Goal: Information Seeking & Learning: Check status

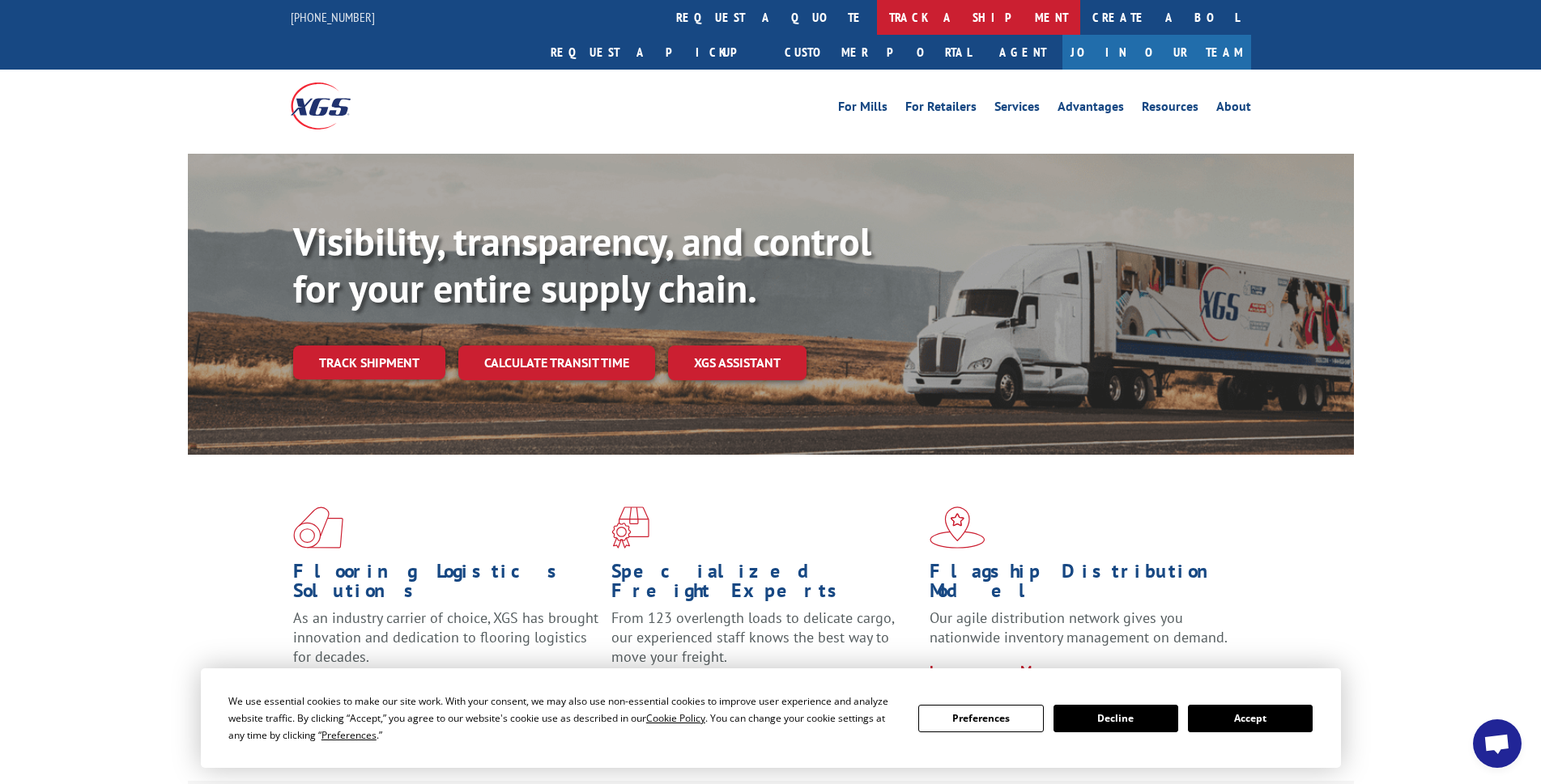
click at [877, 14] on link "track a shipment" at bounding box center [979, 17] width 203 height 34
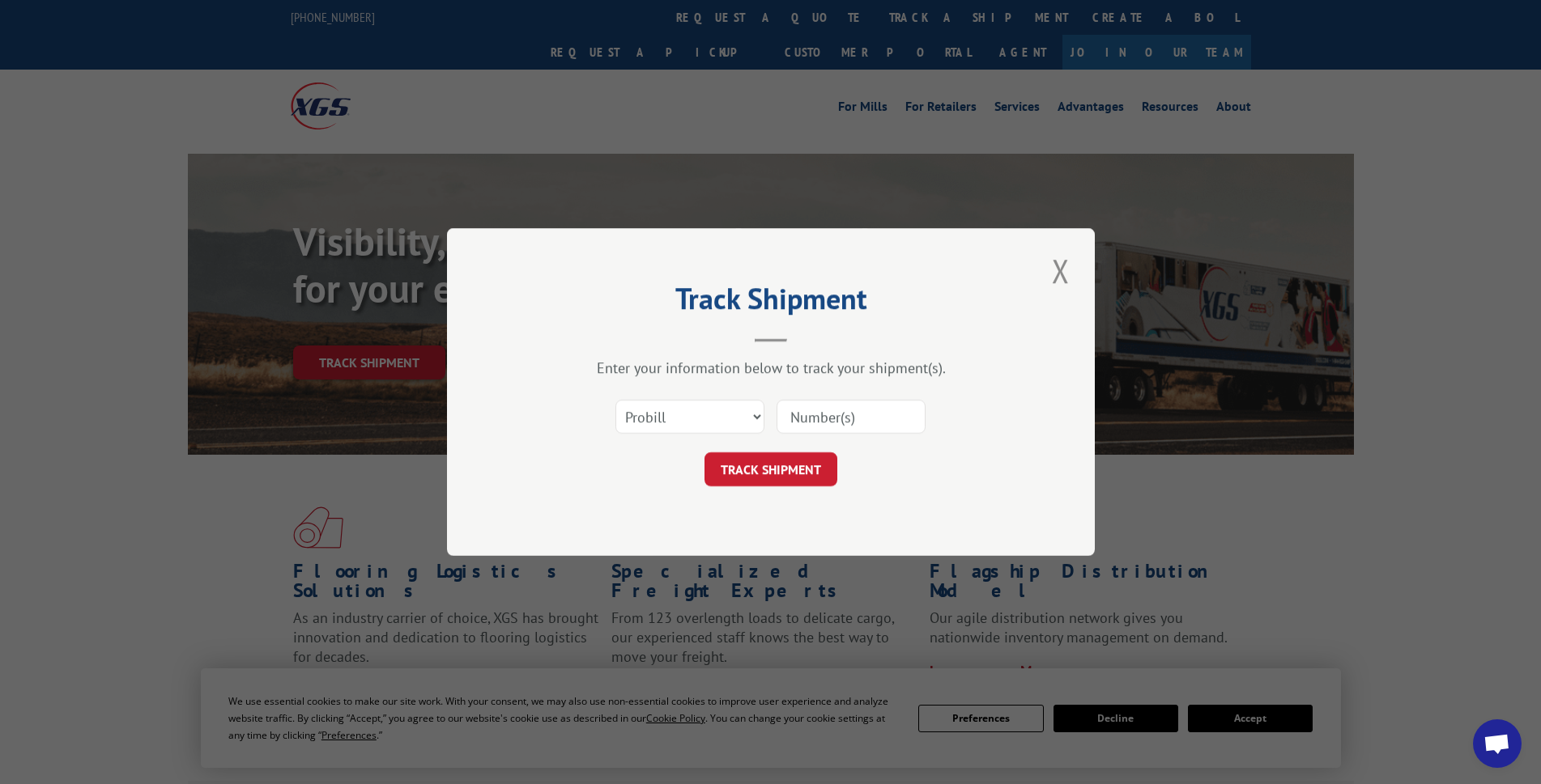
click at [828, 414] on input at bounding box center [852, 417] width 149 height 34
paste input "406259-01"
type input "406259-01"
click at [758, 475] on button "TRACK SHIPMENT" at bounding box center [770, 469] width 132 height 34
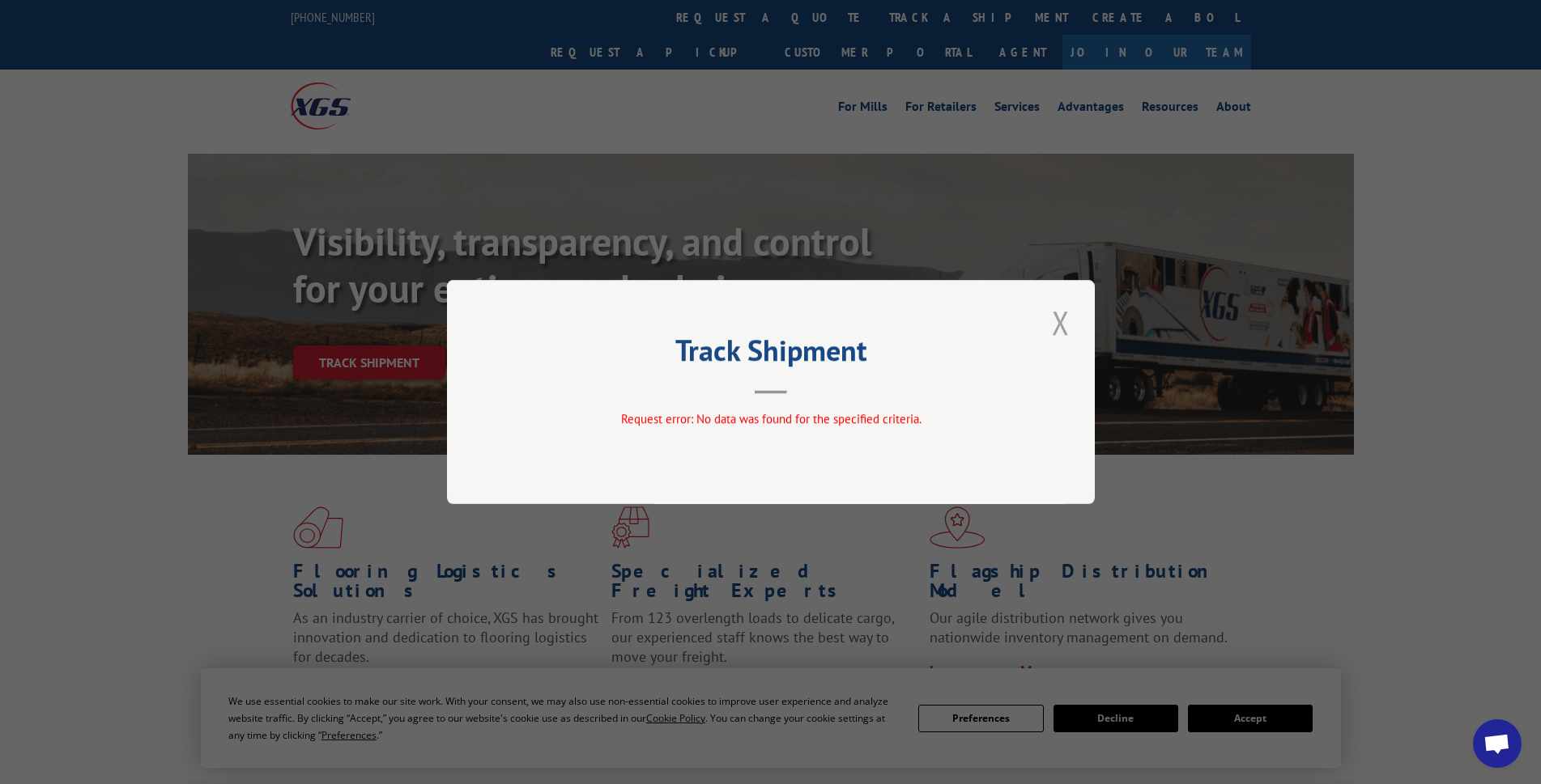
click at [1056, 316] on button "Close modal" at bounding box center [1061, 323] width 28 height 45
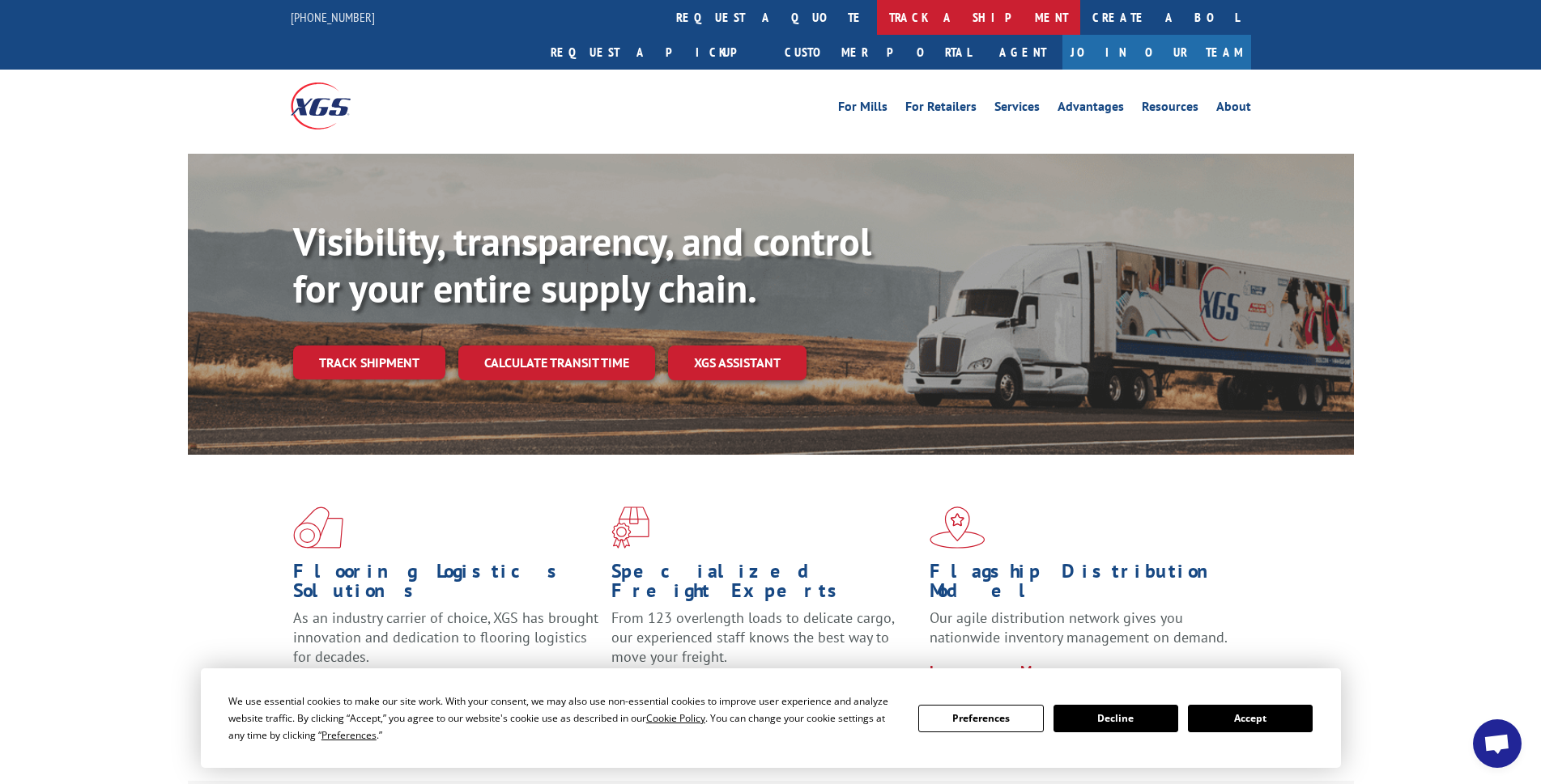
click at [877, 18] on link "track a shipment" at bounding box center [979, 17] width 203 height 34
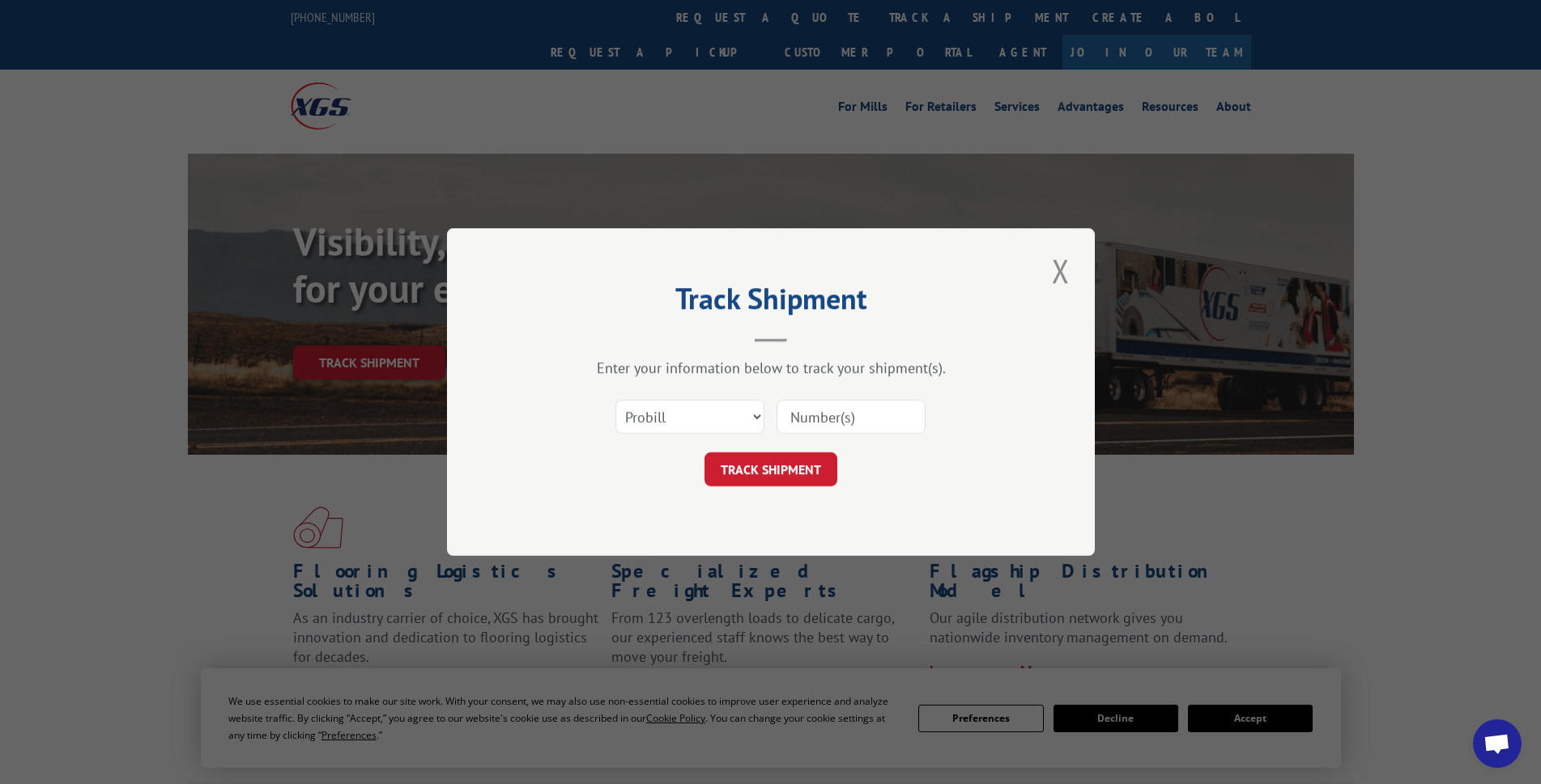
click at [840, 417] on input at bounding box center [852, 417] width 149 height 34
paste input "406259-01"
type input "406259-01"
click at [755, 412] on select "Select category... Probill BOL PO" at bounding box center [690, 417] width 149 height 34
select select "bol"
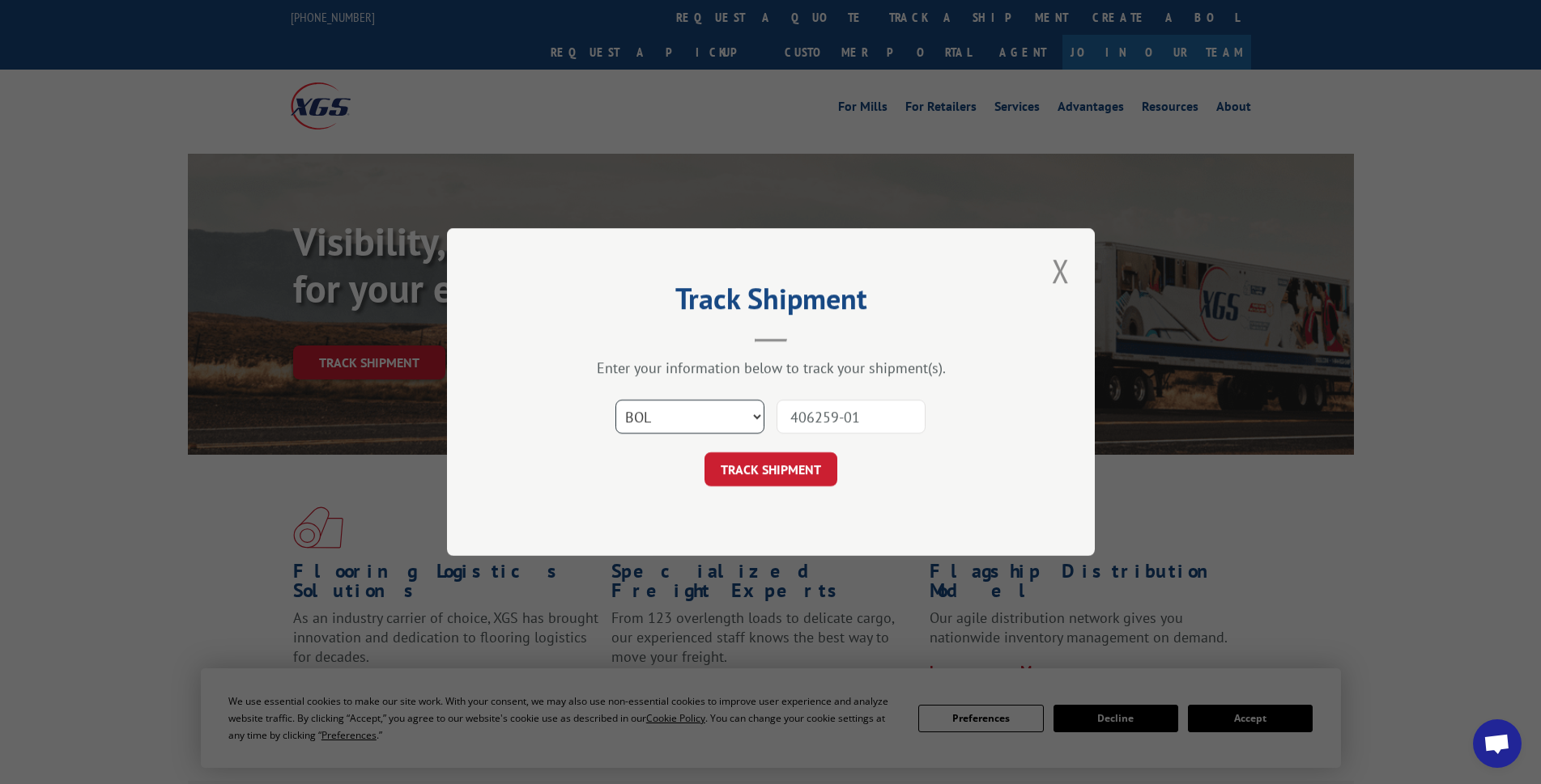
click at [616, 400] on select "Select category... Probill BOL PO" at bounding box center [690, 417] width 149 height 34
click at [777, 466] on button "TRACK SHIPMENT" at bounding box center [770, 469] width 132 height 34
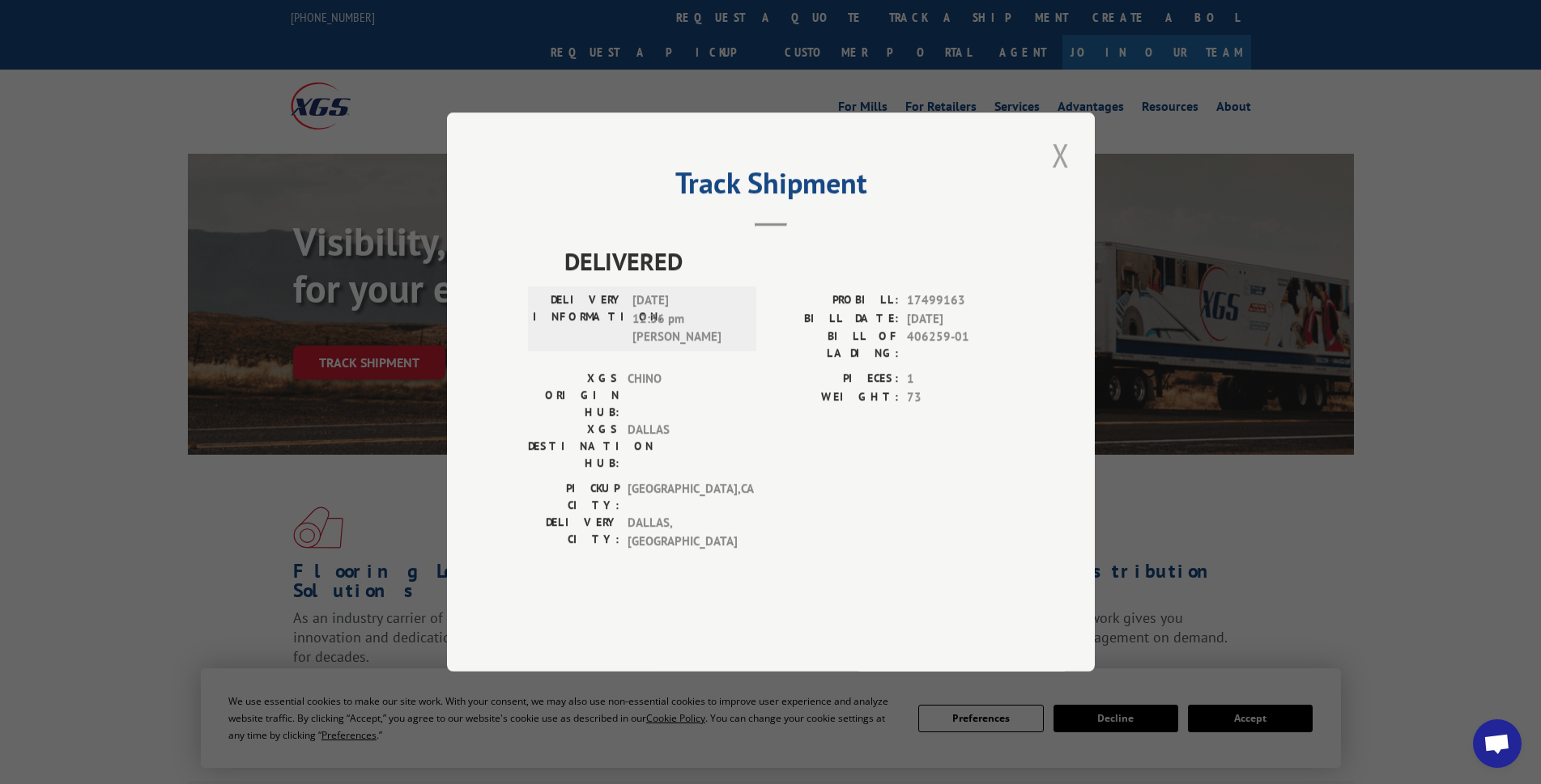
click at [1063, 177] on button "Close modal" at bounding box center [1061, 155] width 28 height 45
